Goal: Information Seeking & Learning: Learn about a topic

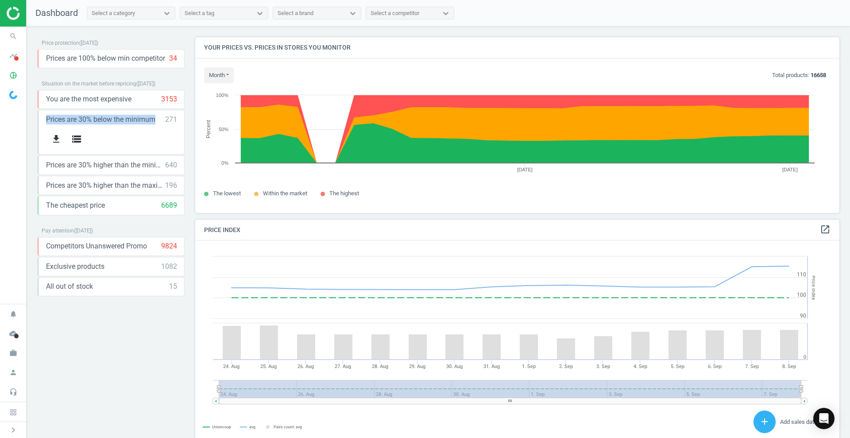
scroll to position [221, 653]
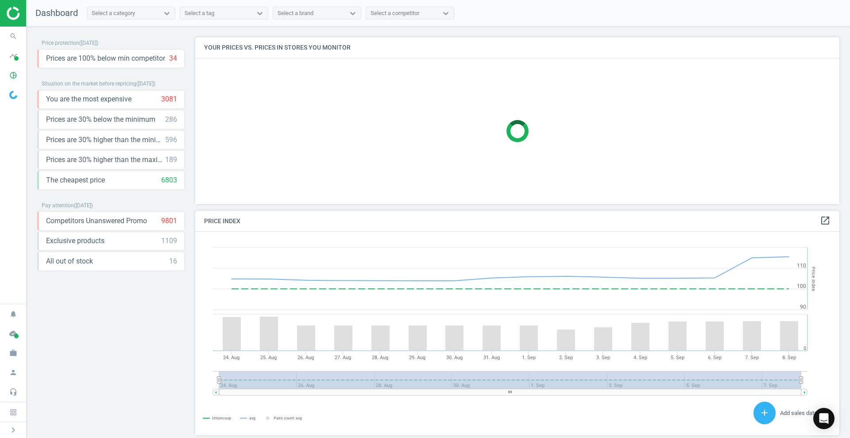
scroll to position [192, 653]
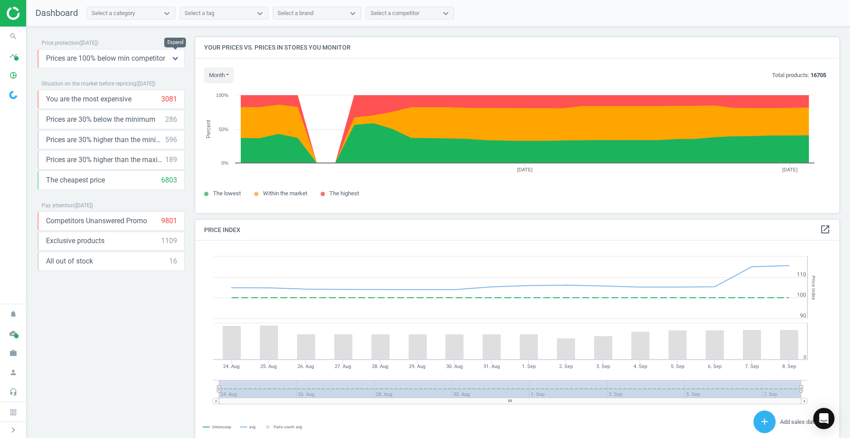
click at [172, 58] on icon "keyboard_arrow_down" at bounding box center [175, 58] width 11 height 11
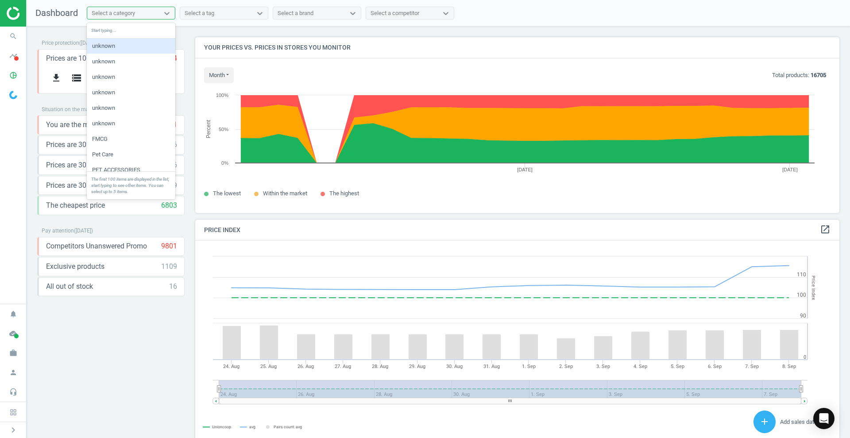
click at [131, 9] on div "Select a category" at bounding box center [113, 13] width 43 height 8
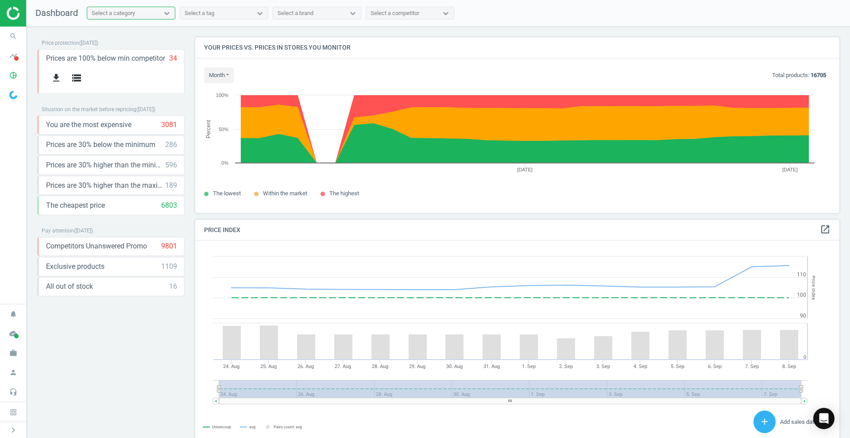
click at [131, 9] on div "Select a category" at bounding box center [113, 13] width 43 height 8
click at [192, 11] on div "Select a tag" at bounding box center [200, 13] width 30 height 8
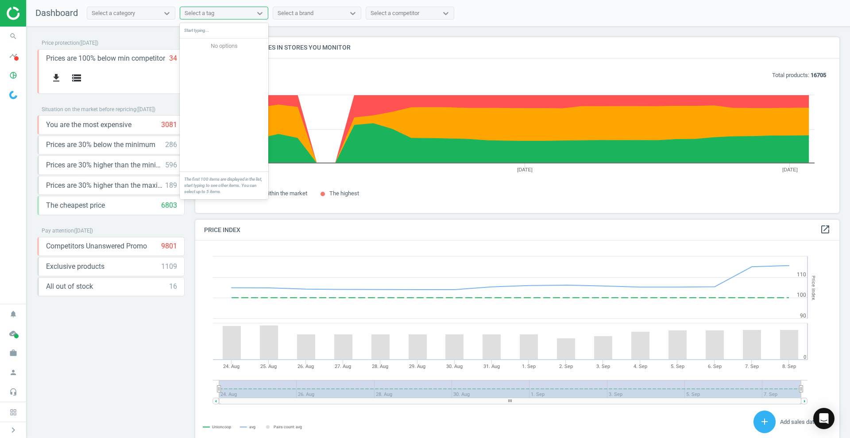
drag, startPoint x: 192, startPoint y: 11, endPoint x: 295, endPoint y: 13, distance: 103.1
click at [194, 11] on div "Select a tag" at bounding box center [200, 13] width 30 height 8
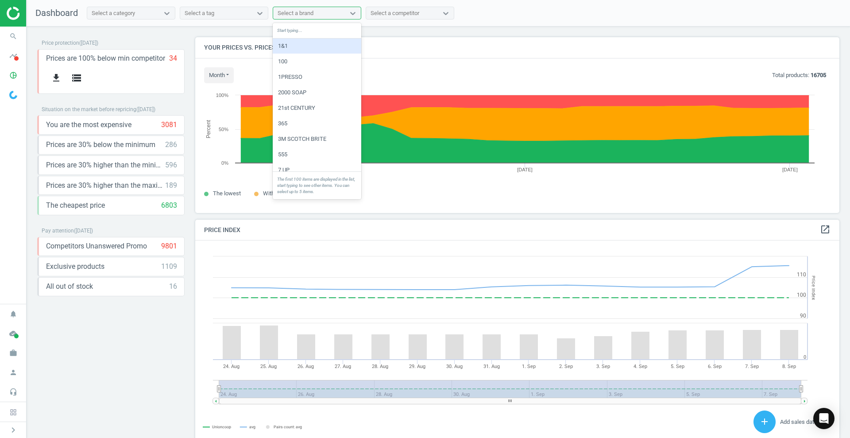
click at [297, 13] on div "Select a brand" at bounding box center [295, 13] width 36 height 8
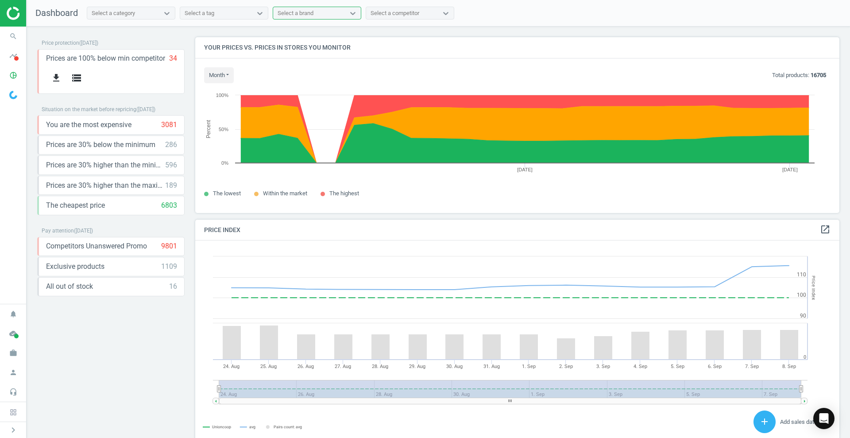
click at [424, 12] on div "Select a competitor" at bounding box center [402, 14] width 72 height 12
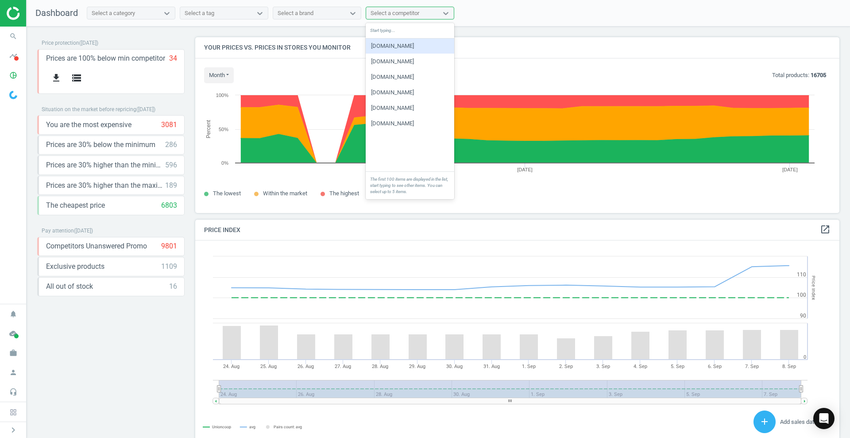
click at [424, 12] on div "Select a competitor" at bounding box center [402, 14] width 72 height 12
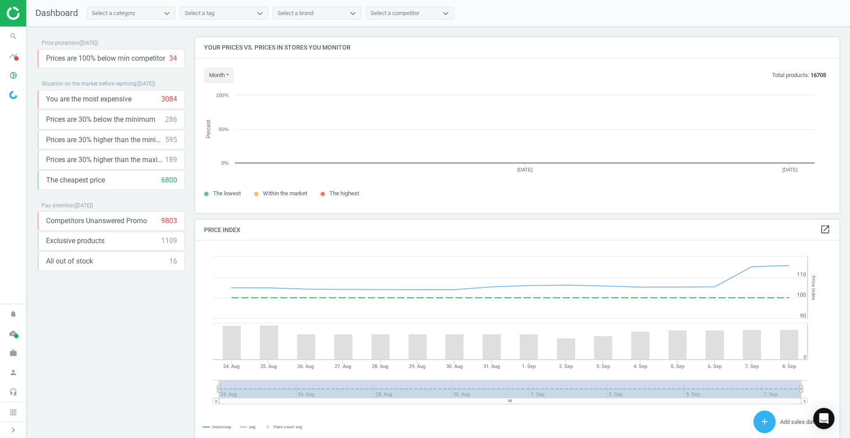
scroll to position [192, 653]
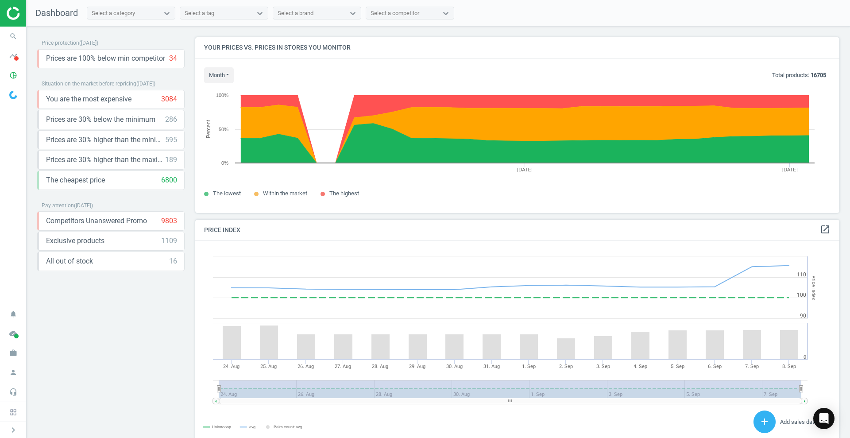
drag, startPoint x: 156, startPoint y: 267, endPoint x: 153, endPoint y: 290, distance: 22.8
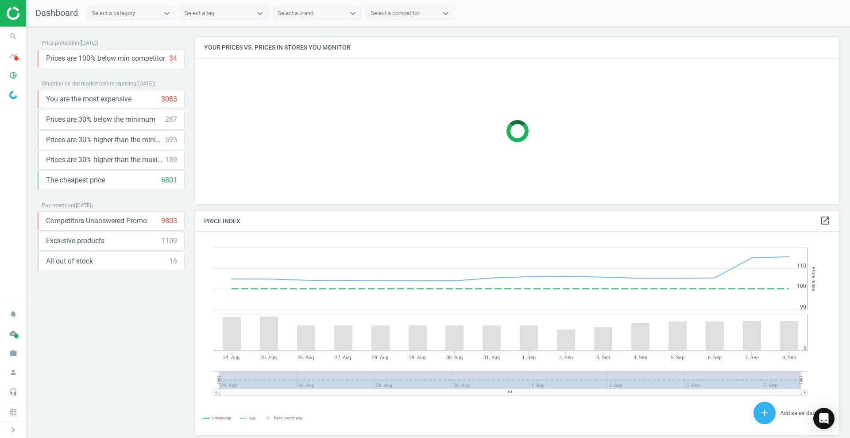
scroll to position [221, 653]
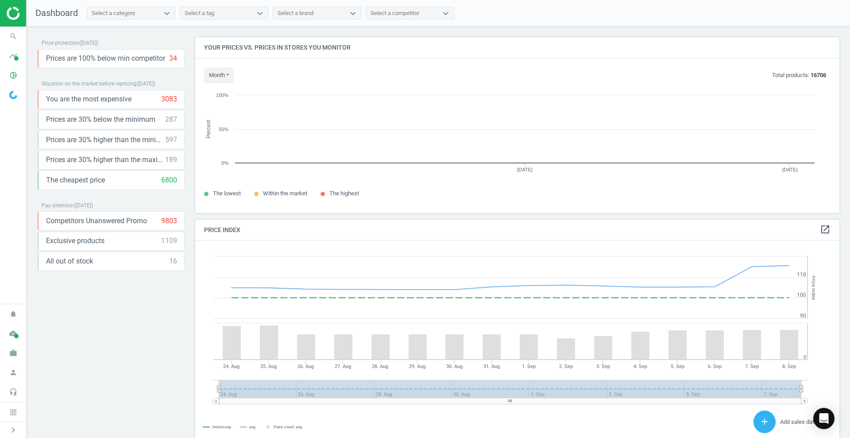
scroll to position [192, 653]
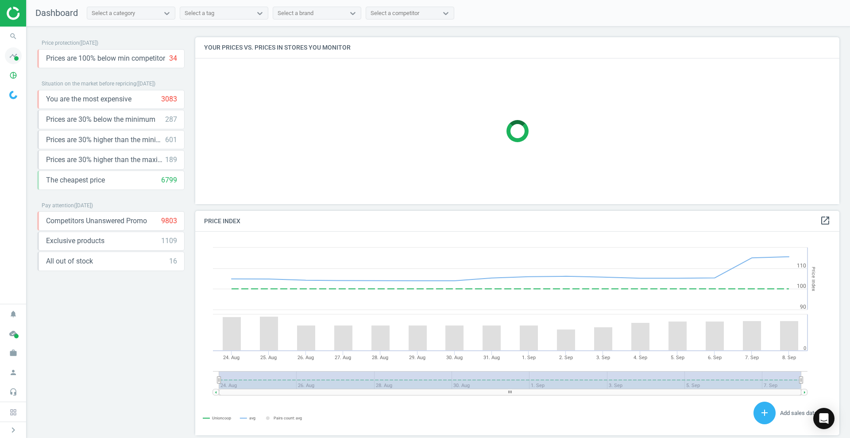
scroll to position [221, 653]
click at [9, 50] on icon "timeline" at bounding box center [13, 55] width 17 height 17
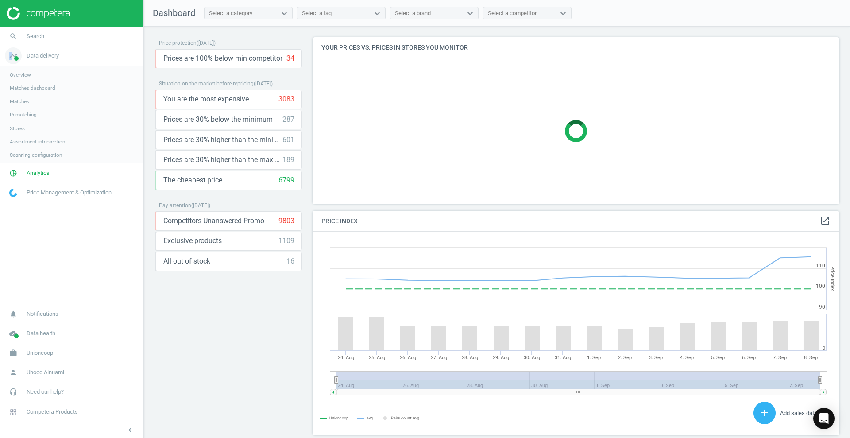
scroll to position [221, 535]
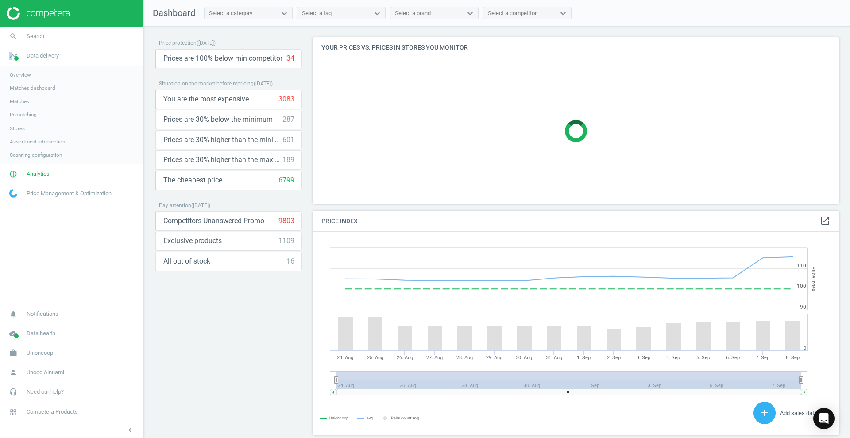
click at [43, 86] on span "Matches dashboard" at bounding box center [33, 88] width 46 height 7
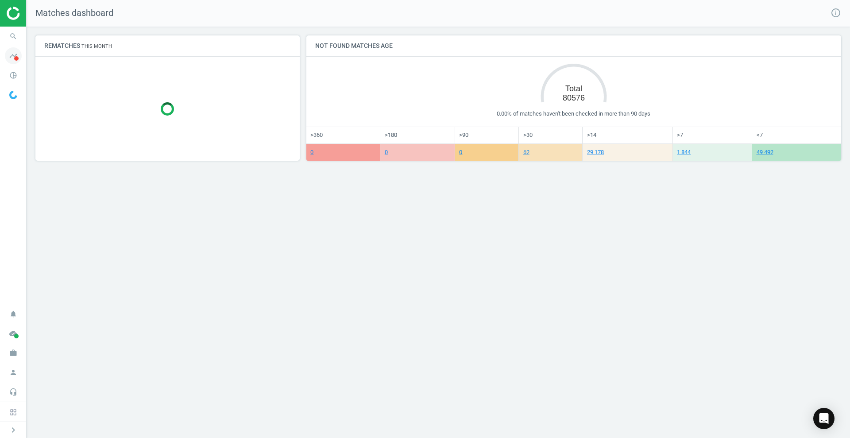
click at [23, 47] on span "timeline" at bounding box center [13, 55] width 27 height 19
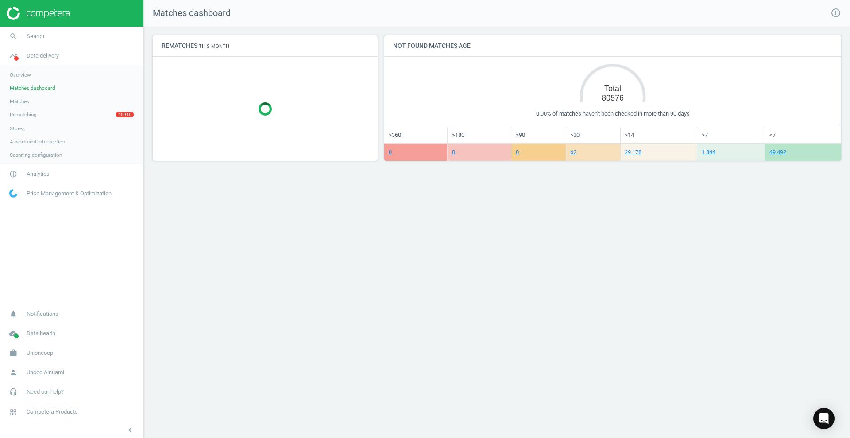
click at [28, 73] on span "Overview" at bounding box center [20, 74] width 21 height 7
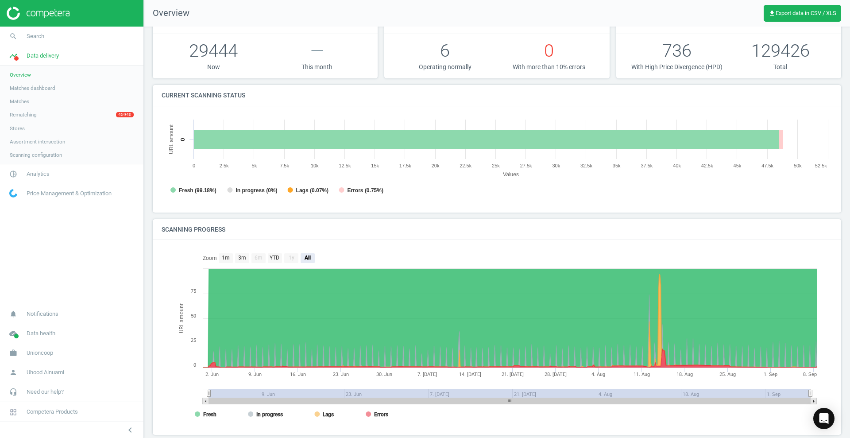
scroll to position [35, 0]
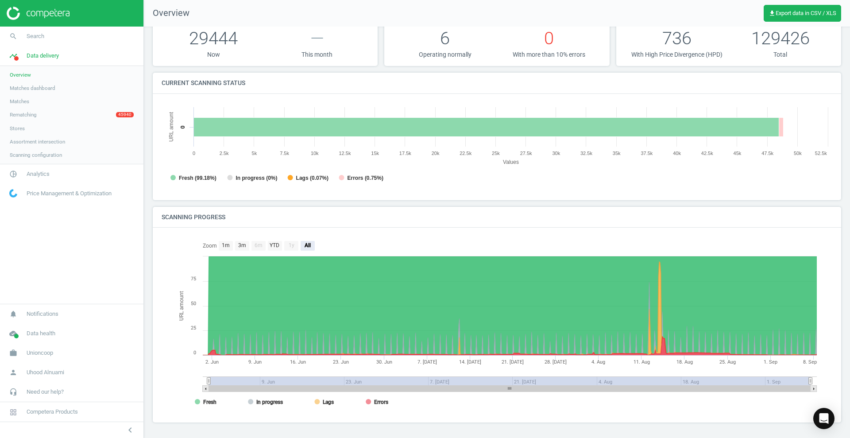
click at [23, 102] on span "Matches" at bounding box center [19, 101] width 19 height 7
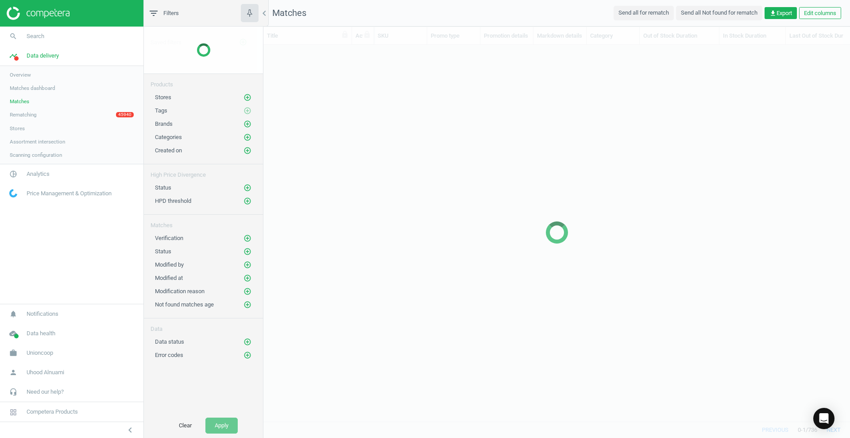
scroll to position [359, 578]
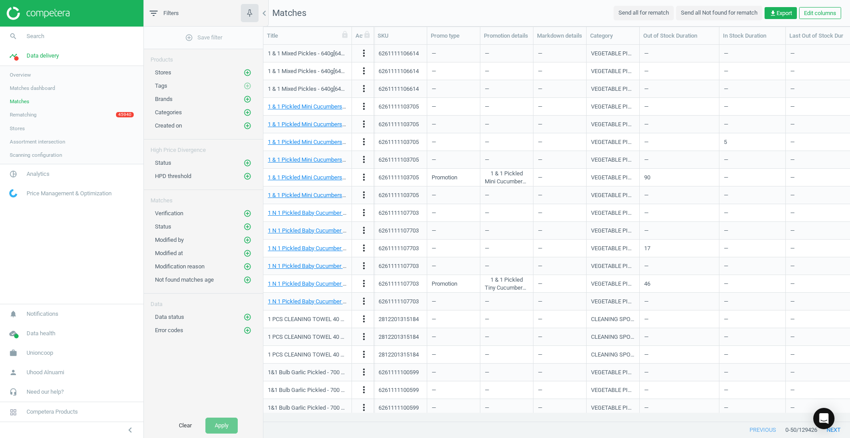
click at [177, 213] on span "Verification" at bounding box center [169, 213] width 28 height 7
click at [250, 215] on icon "add_circle_outline" at bounding box center [247, 213] width 8 height 8
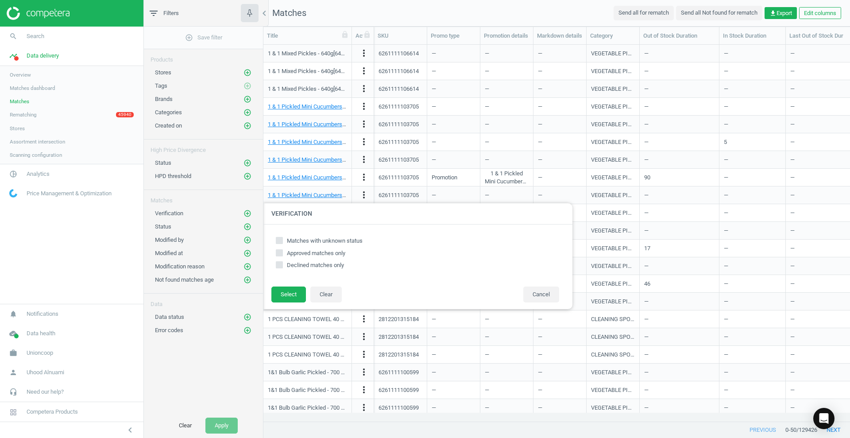
click at [283, 251] on label "Approved matches only" at bounding box center [417, 253] width 283 height 8
click at [282, 251] on input "Approved matches only" at bounding box center [280, 253] width 6 height 6
checkbox input "true"
click at [291, 296] on button "Select" at bounding box center [288, 294] width 35 height 16
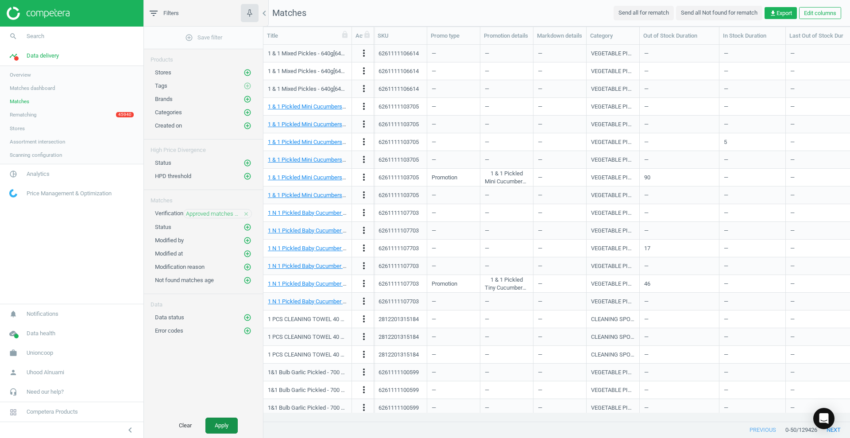
click at [223, 420] on button "Apply" at bounding box center [221, 425] width 32 height 16
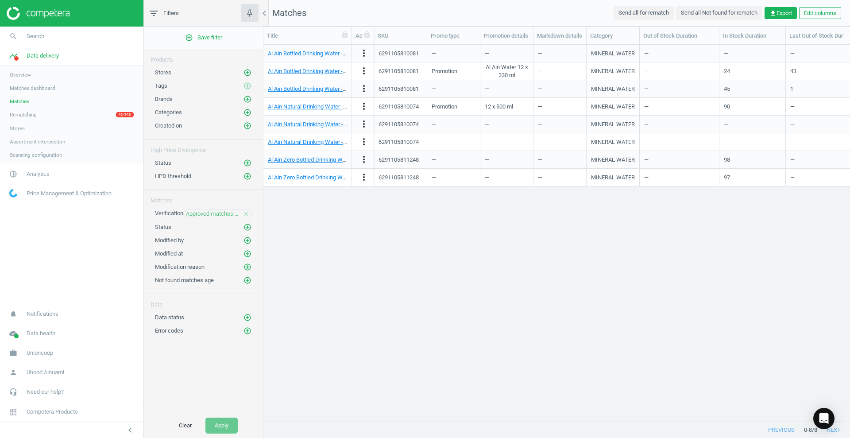
click at [44, 85] on span "Matches dashboard" at bounding box center [33, 88] width 46 height 7
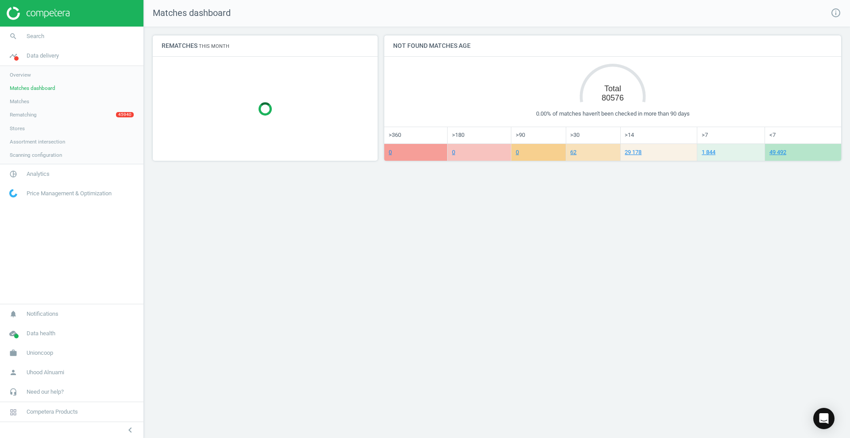
click at [60, 71] on link "Overview" at bounding box center [71, 74] width 143 height 13
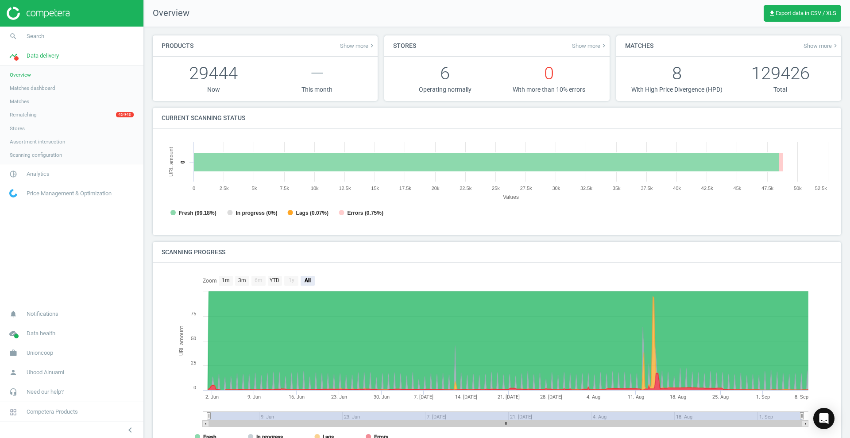
scroll to position [194, 679]
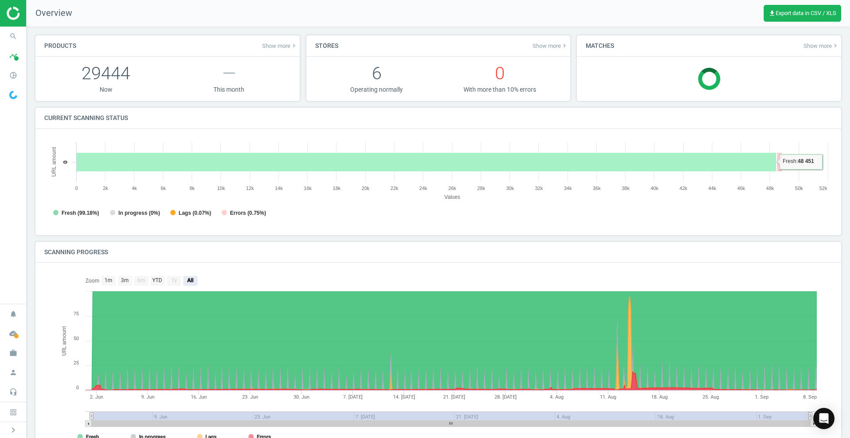
scroll to position [4, 4]
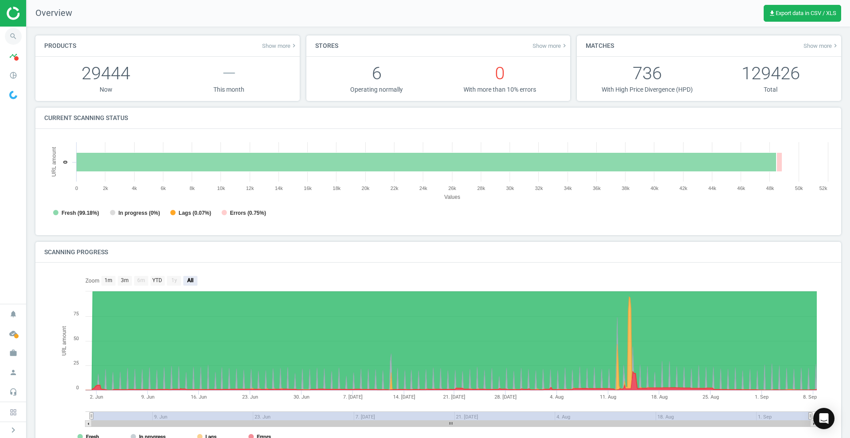
click at [7, 32] on icon "search" at bounding box center [13, 36] width 17 height 17
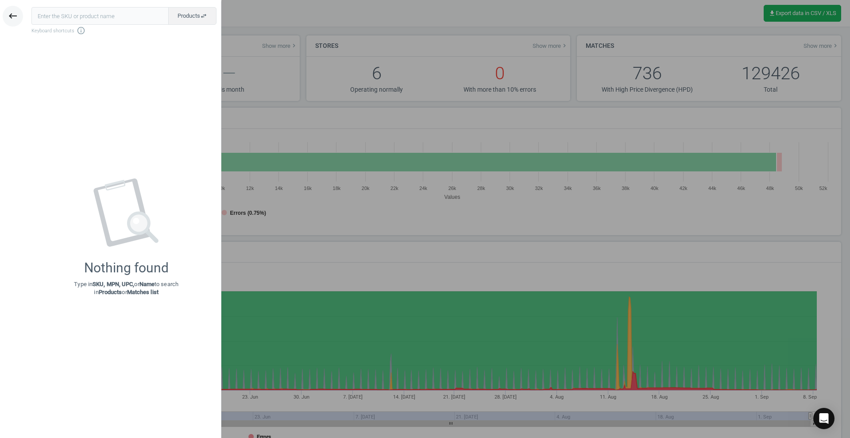
click at [12, 13] on icon "keyboard_backspace" at bounding box center [13, 16] width 11 height 11
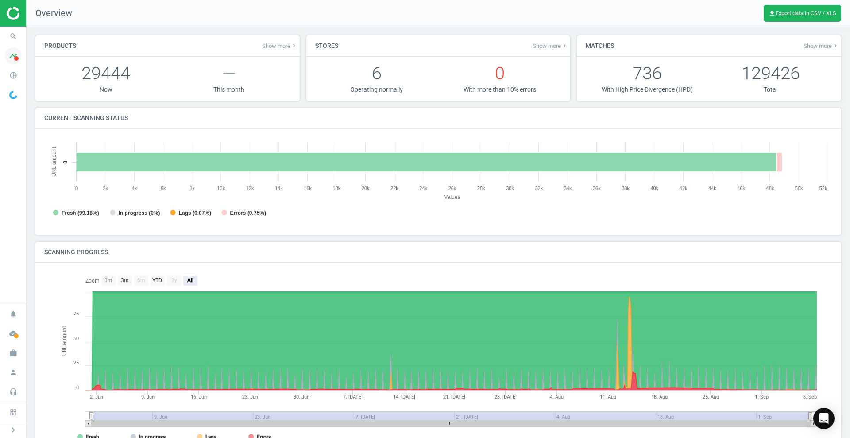
click at [10, 53] on icon "timeline" at bounding box center [13, 55] width 17 height 17
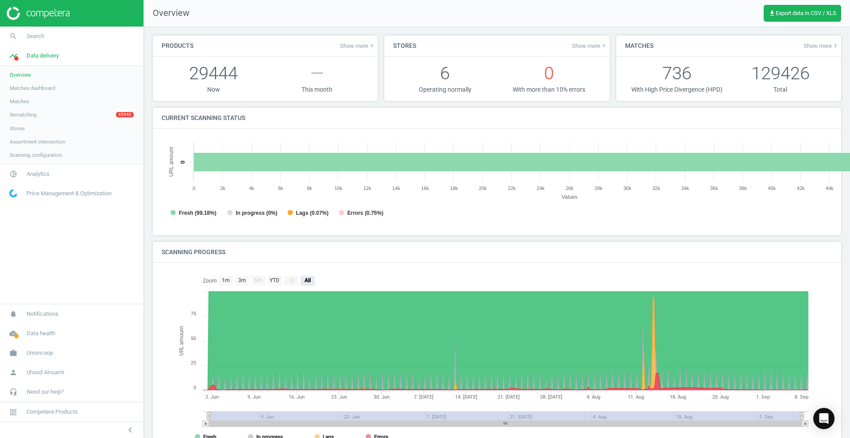
click at [29, 75] on span "Overview" at bounding box center [20, 74] width 21 height 7
click at [42, 15] on img at bounding box center [38, 13] width 63 height 13
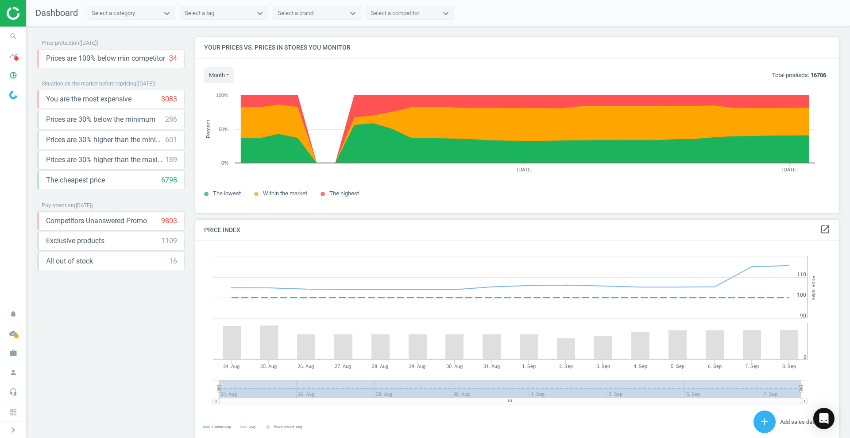
scroll to position [221, 653]
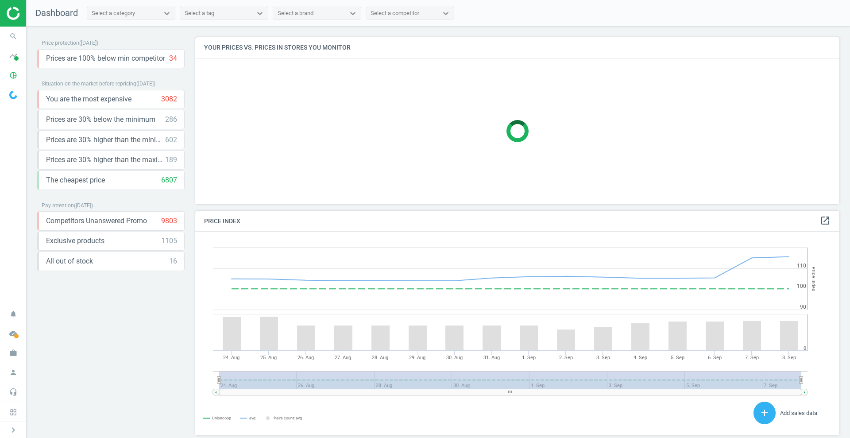
scroll to position [221, 653]
click at [101, 118] on span "Prices are 30% below the minimum" at bounding box center [100, 120] width 109 height 10
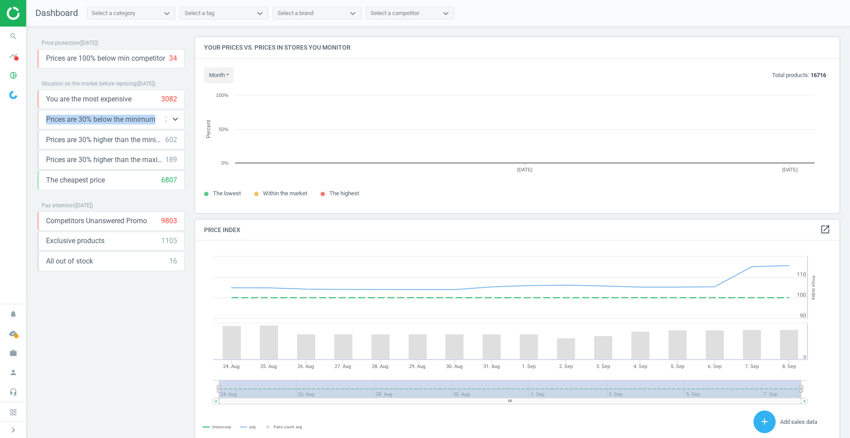
scroll to position [192, 653]
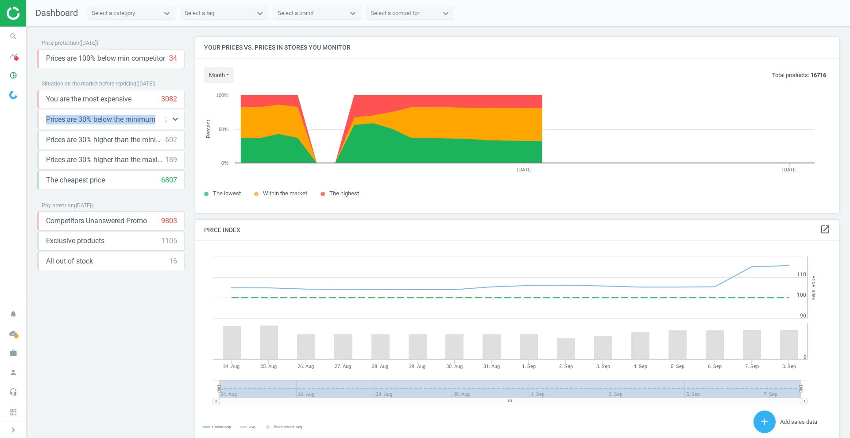
copy span "Prices are 30% below the minimum"
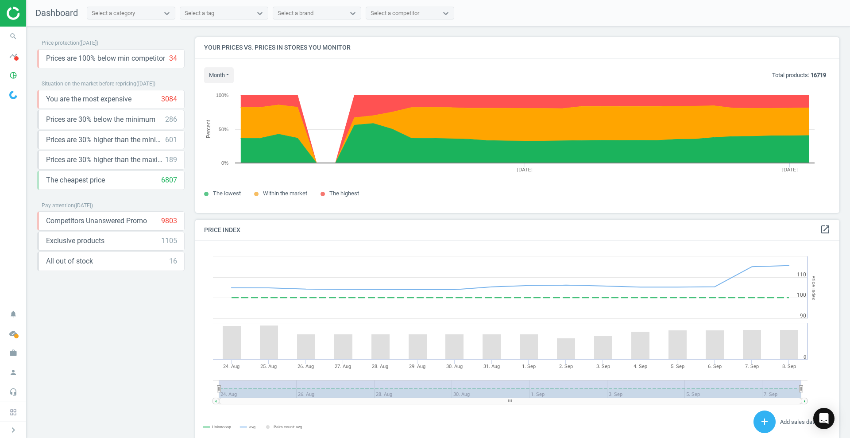
scroll to position [192, 653]
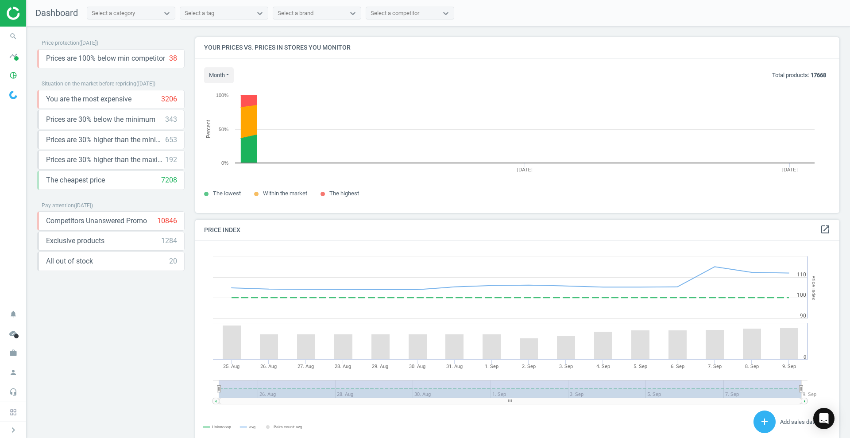
scroll to position [192, 653]
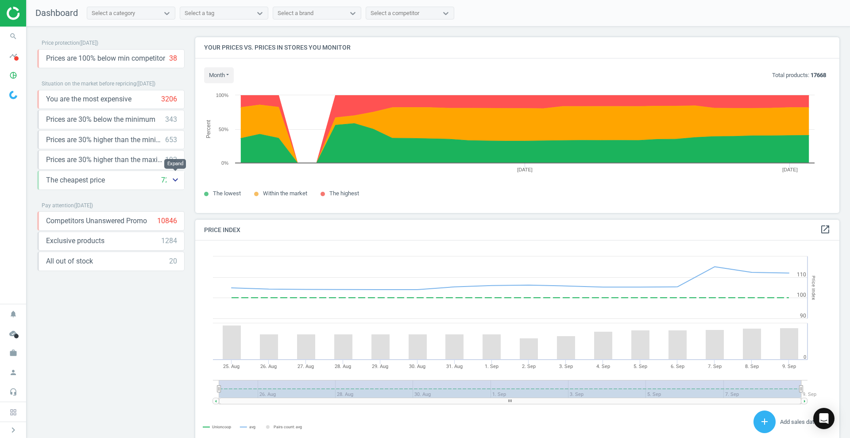
click at [174, 174] on icon "keyboard_arrow_down" at bounding box center [175, 179] width 11 height 11
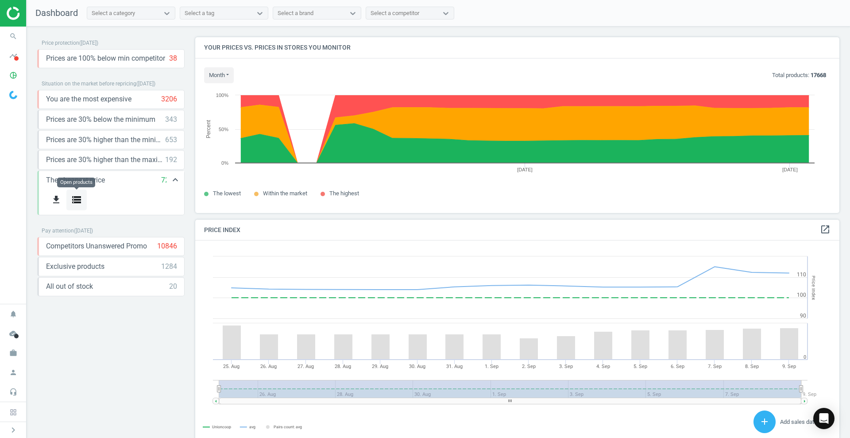
click at [77, 195] on icon "storage" at bounding box center [76, 199] width 11 height 11
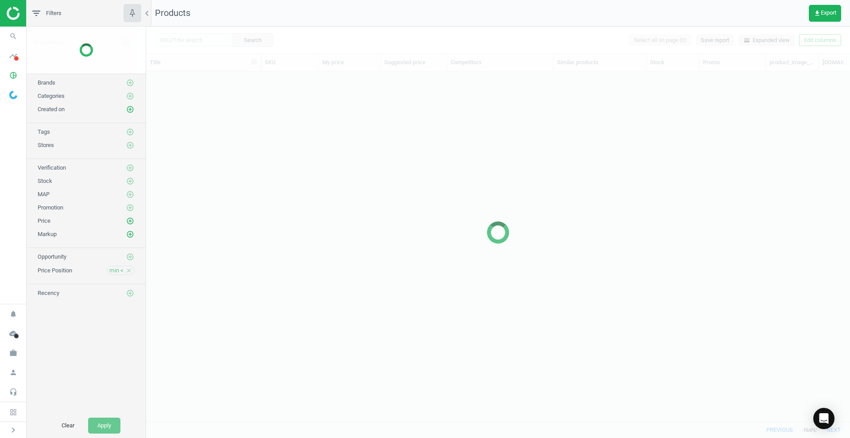
scroll to position [333, 695]
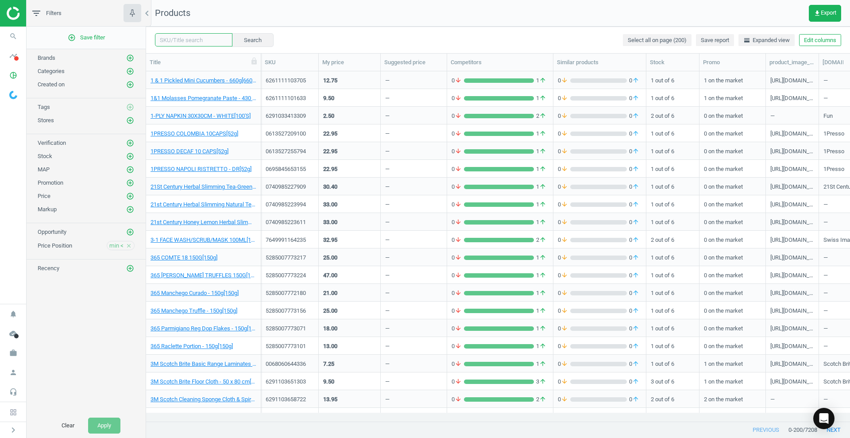
click at [190, 45] on input "text" at bounding box center [193, 39] width 77 height 13
type input "min"
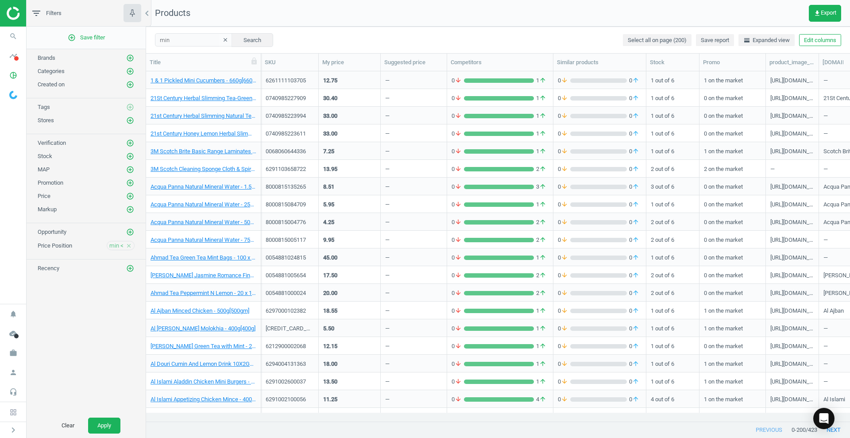
click at [222, 38] on icon "clear" at bounding box center [225, 40] width 6 height 6
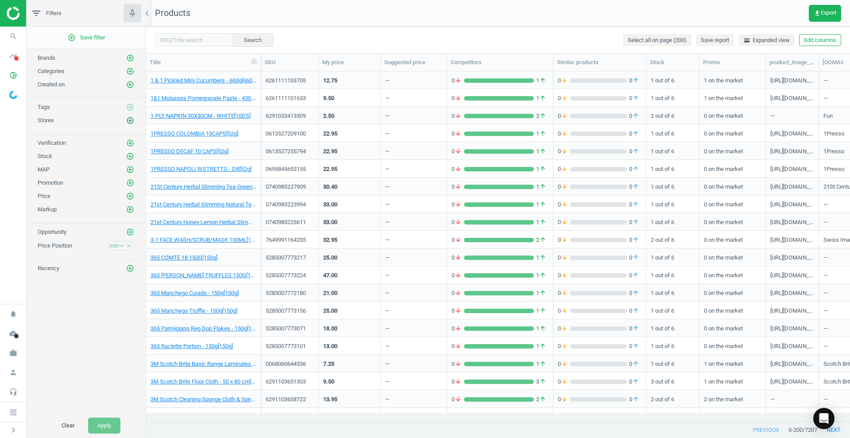
click at [129, 119] on icon "add_circle_outline" at bounding box center [130, 120] width 8 height 8
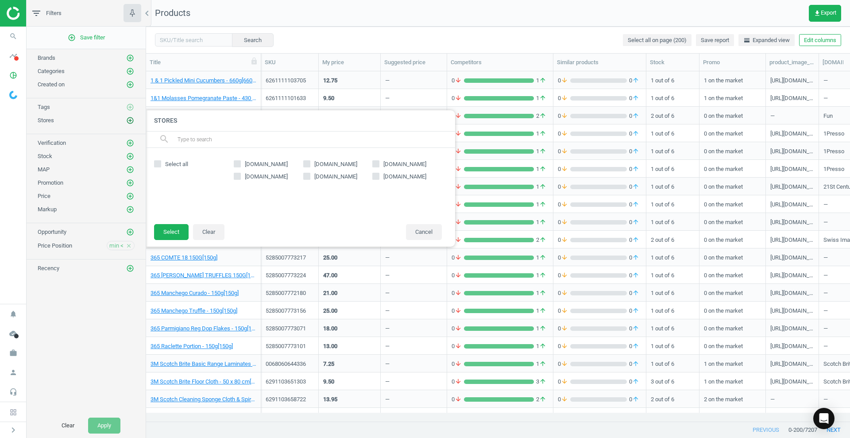
click at [129, 119] on icon "add_circle_outline" at bounding box center [130, 120] width 8 height 8
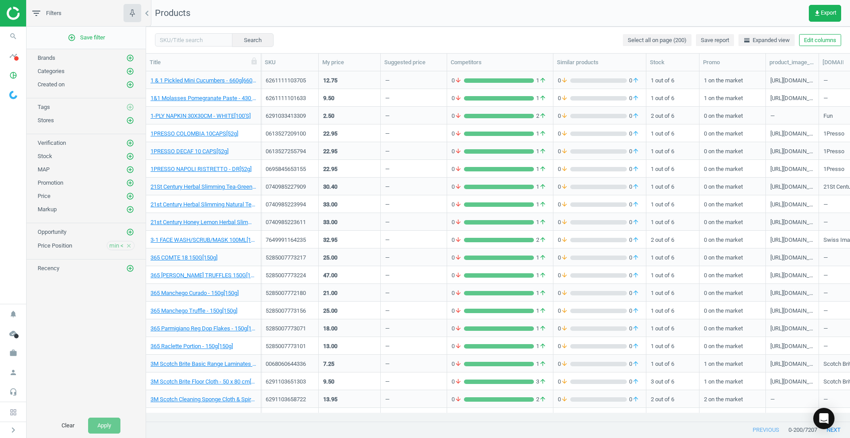
click at [129, 175] on div "Promotion add_circle_outline" at bounding box center [86, 180] width 119 height 13
click at [126, 179] on button "add_circle_outline" at bounding box center [130, 182] width 9 height 9
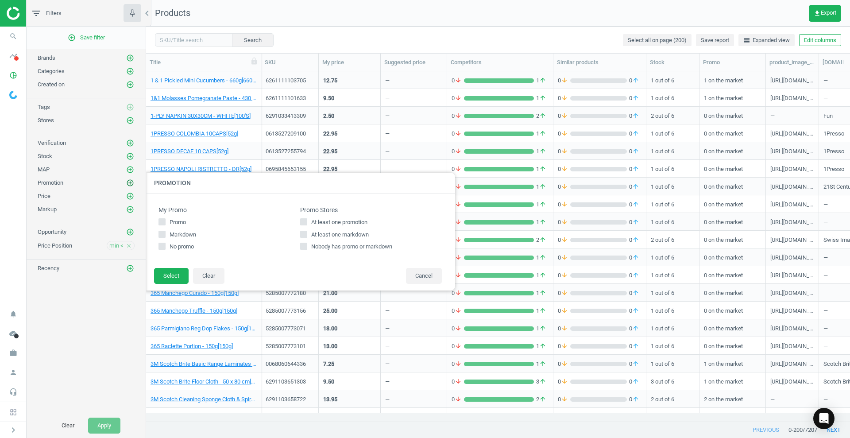
click at [126, 179] on button "add_circle_outline" at bounding box center [130, 182] width 9 height 9
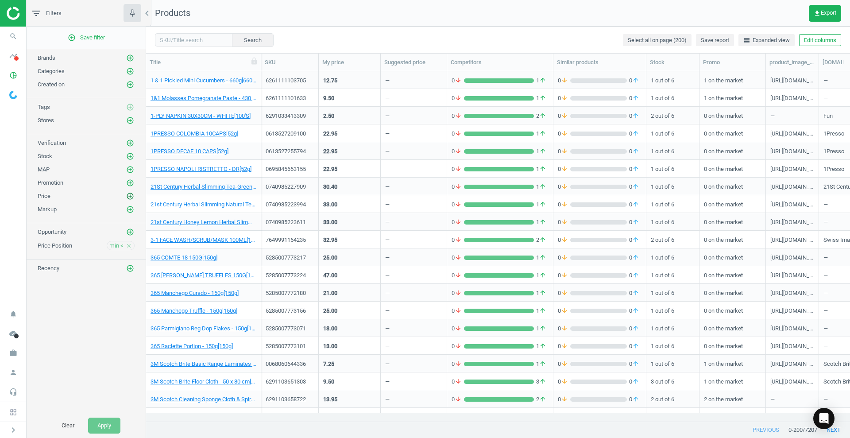
click at [131, 199] on icon "add_circle_outline" at bounding box center [130, 196] width 8 height 8
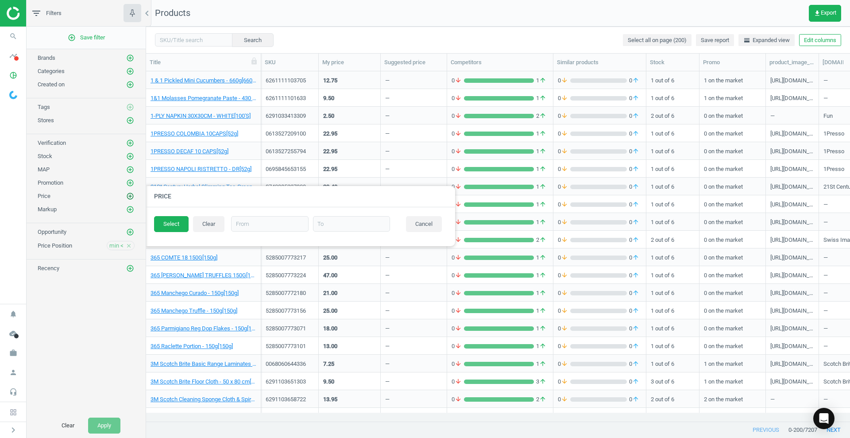
click at [131, 198] on icon "add_circle_outline" at bounding box center [130, 196] width 8 height 8
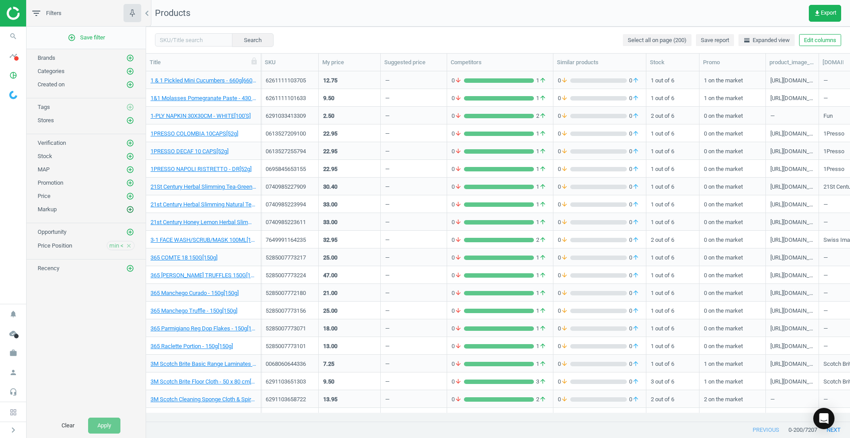
click at [128, 209] on icon "add_circle_outline" at bounding box center [130, 209] width 8 height 8
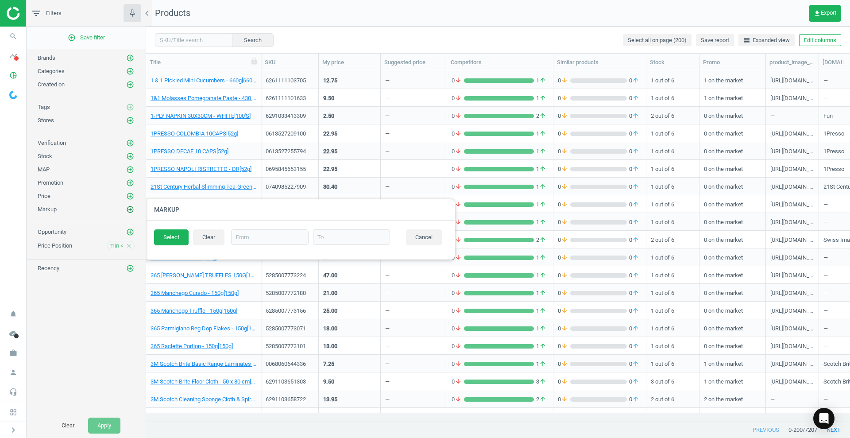
click at [128, 209] on icon "add_circle_outline" at bounding box center [130, 209] width 8 height 8
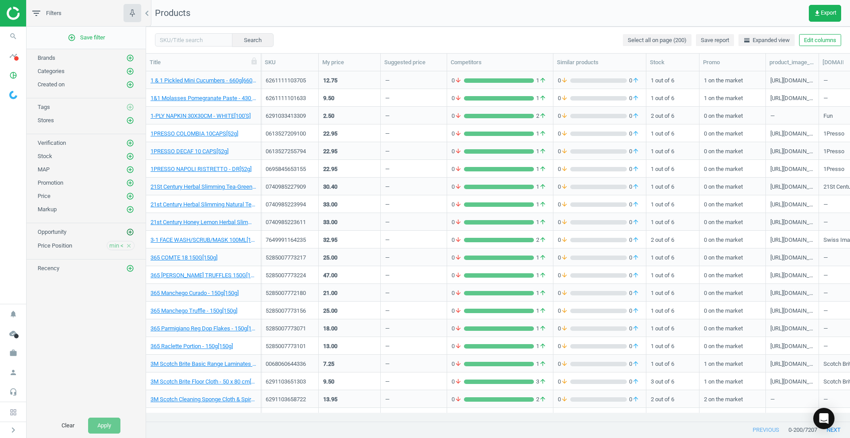
click at [133, 229] on icon "add_circle_outline" at bounding box center [130, 232] width 8 height 8
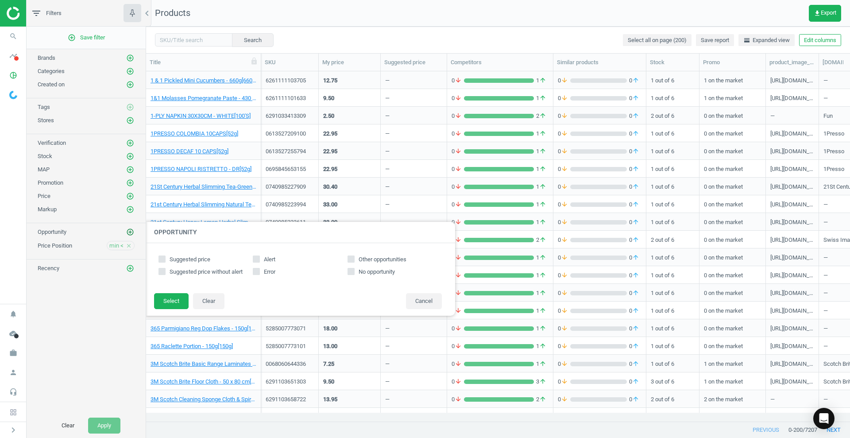
click at [133, 229] on icon "add_circle_outline" at bounding box center [130, 232] width 8 height 8
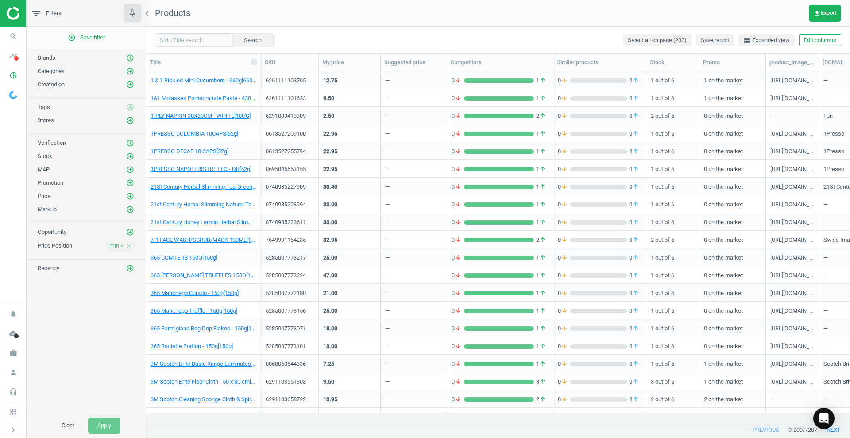
click at [131, 245] on icon "close" at bounding box center [129, 245] width 6 height 6
click at [124, 242] on div "Price Position add_circle_outline" at bounding box center [86, 245] width 97 height 9
click at [128, 244] on icon "add_circle_outline" at bounding box center [130, 245] width 8 height 8
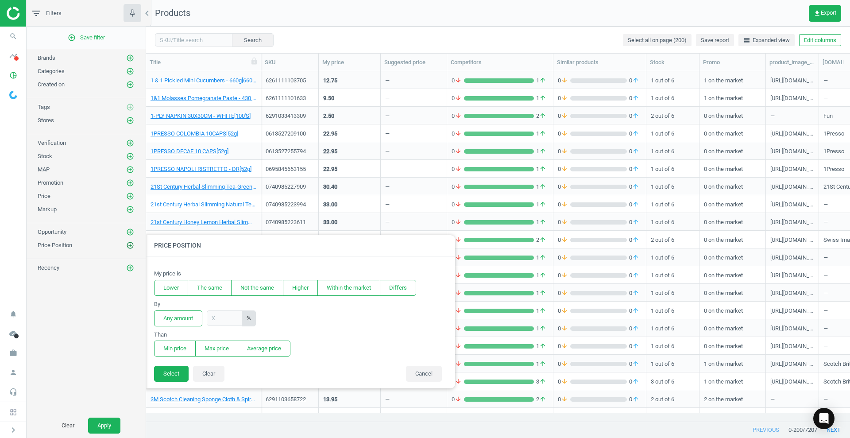
click at [128, 244] on icon "add_circle_outline" at bounding box center [130, 245] width 8 height 8
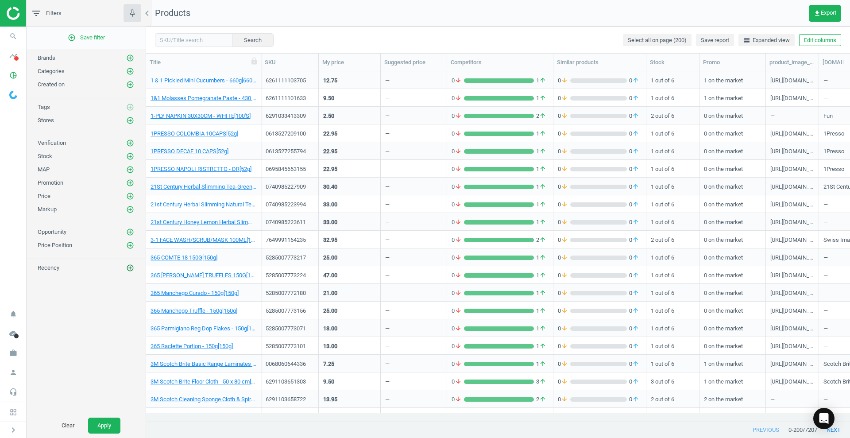
click at [130, 267] on icon "add_circle_outline" at bounding box center [130, 268] width 8 height 8
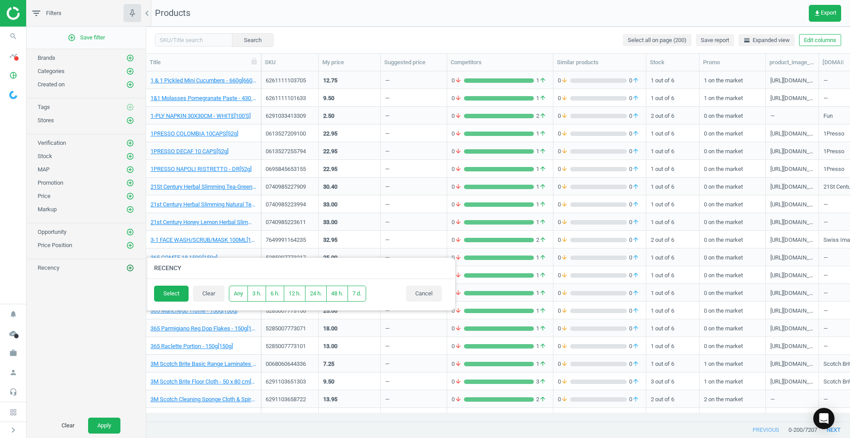
click at [130, 267] on icon "add_circle_outline" at bounding box center [130, 268] width 8 height 8
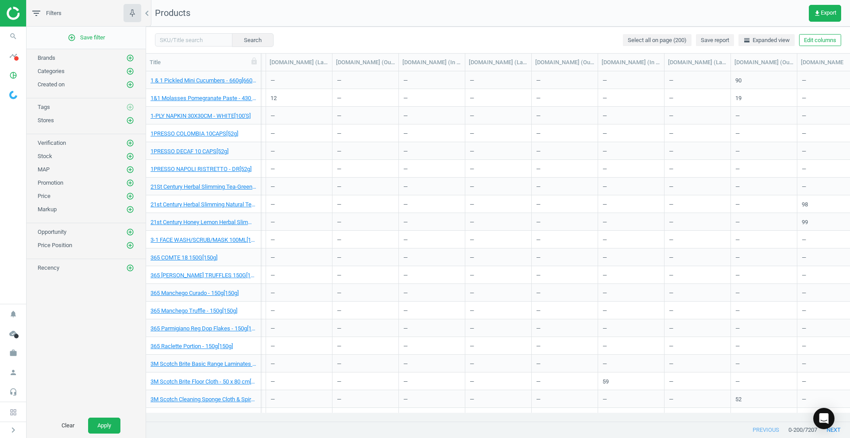
scroll to position [0, 3210]
click at [283, 421] on div at bounding box center [554, 421] width 587 height 0
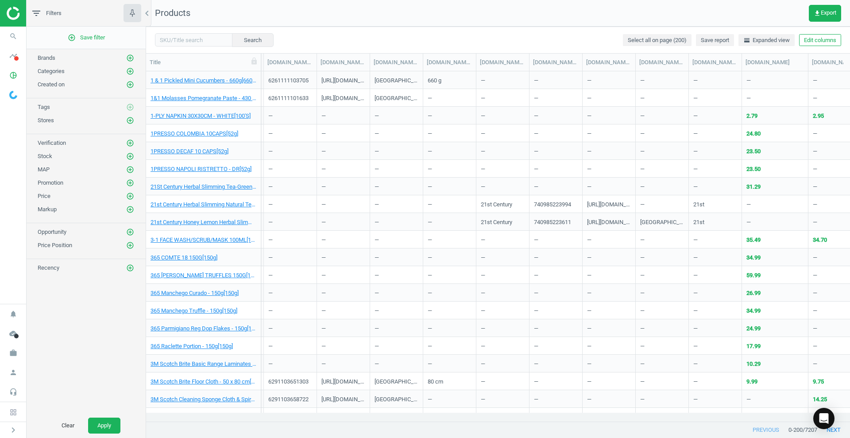
click at [283, 421] on div at bounding box center [554, 421] width 587 height 0
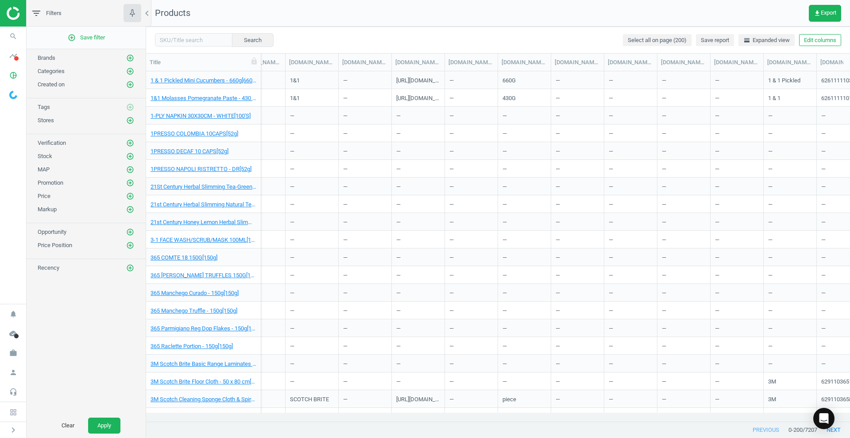
click at [283, 421] on div at bounding box center [554, 421] width 587 height 0
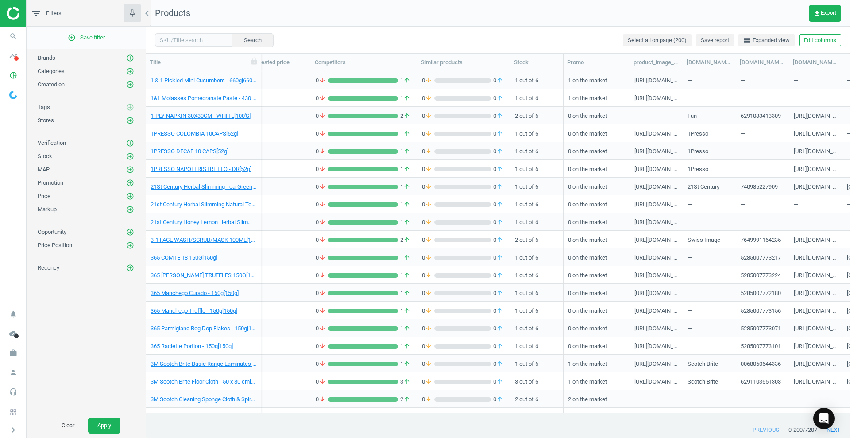
click at [283, 421] on div at bounding box center [554, 421] width 587 height 0
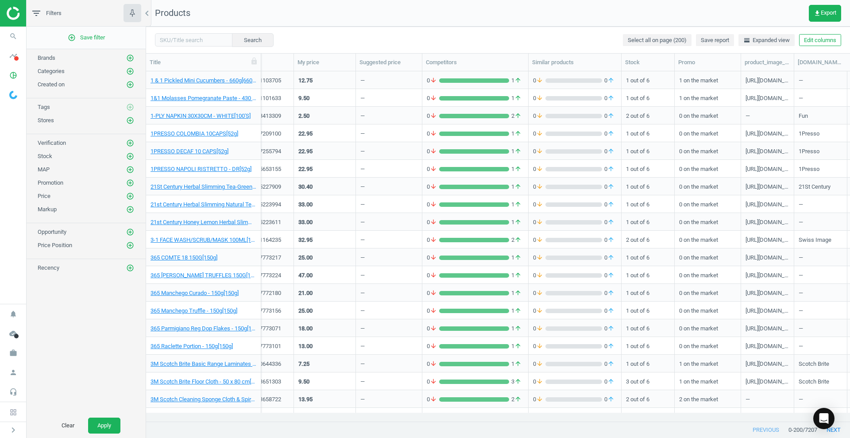
scroll to position [0, 0]
click at [283, 421] on div at bounding box center [554, 421] width 587 height 0
